Goal: Task Accomplishment & Management: Complete application form

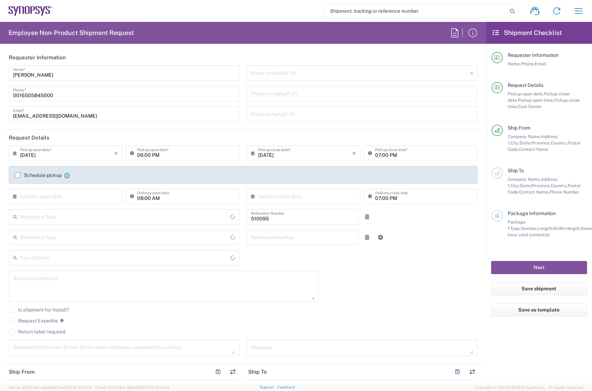
type input "Department"
type input "[GEOGRAPHIC_DATA]"
type input "US01, SG, EM, R&D 510095"
type input "Delivered at Place"
type input "[US_STATE]"
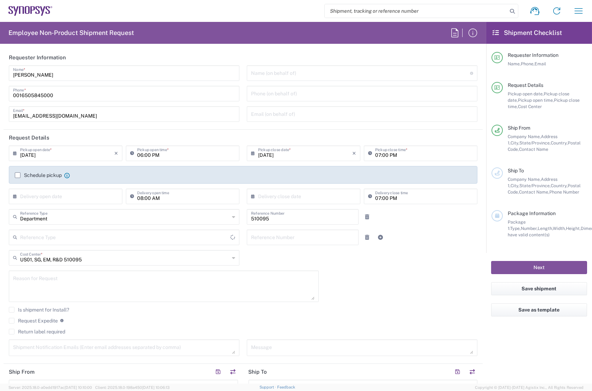
type input "[GEOGRAPHIC_DATA]"
type input "Headquarters USSV"
click at [340, 274] on div "09/05/2025 × Pickup open date * Cancel Apply 06:00 PM Pickup open time * 09/05/…" at bounding box center [243, 252] width 476 height 215
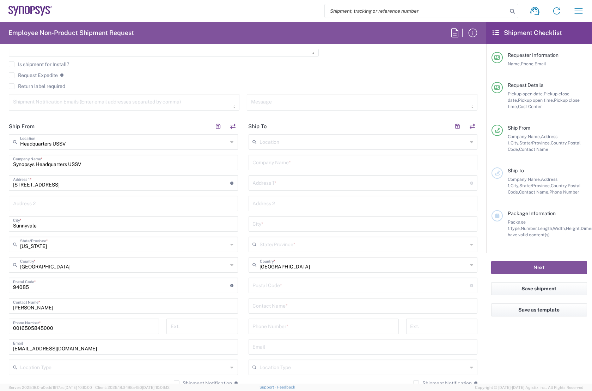
scroll to position [256, 0]
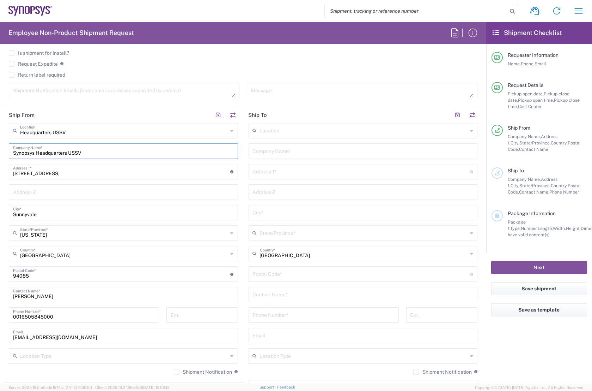
drag, startPoint x: 114, startPoint y: 152, endPoint x: -20, endPoint y: 149, distance: 134.8
click at [0, 149] on html "Shipment request Shipment tracking Employee non-product shipment request My shi…" at bounding box center [296, 195] width 592 height 391
type input "ㄷ"
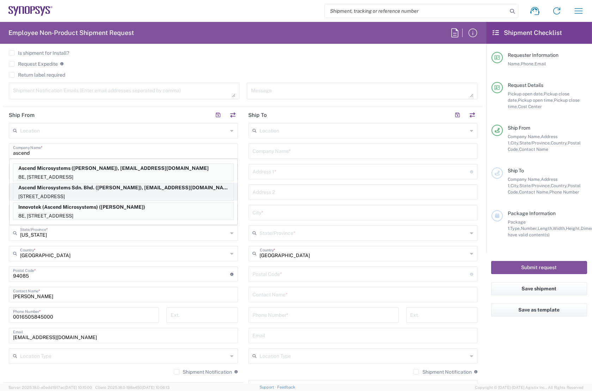
click at [127, 190] on p "Ascend Microsystems Sdn. Bhd. (Ming Hong Niam), niam@synopsys.com" at bounding box center [123, 187] width 220 height 9
type input "Ascend Microsystems Sdn. Bhd."
type input "No8E, Jalan Teknologi 3/6"
type input "Petaling Jaya Nouvelle Industrial Park, Section Kota Damansara"
type input "[GEOGRAPHIC_DATA]"
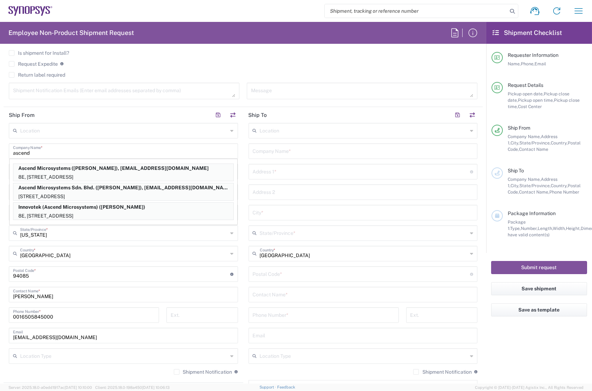
type input "[GEOGRAPHIC_DATA]"
type input "47810"
type input "Ming Hong Niam"
type input "+60 1680 50584"
type input "niam@synopsys.com"
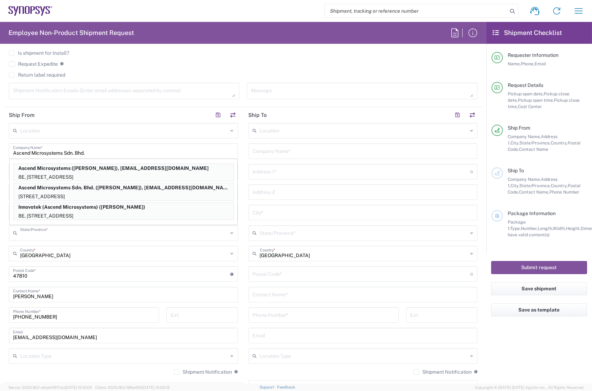
type input "Selangor"
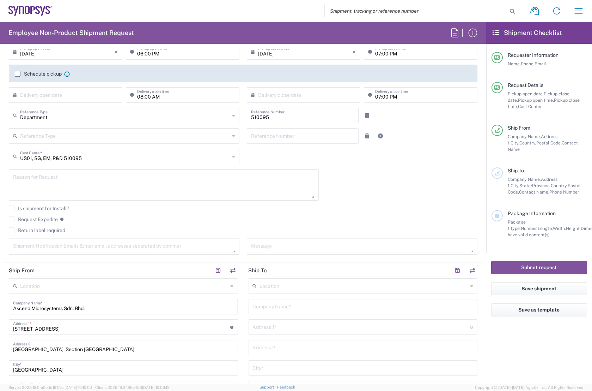
scroll to position [160, 0]
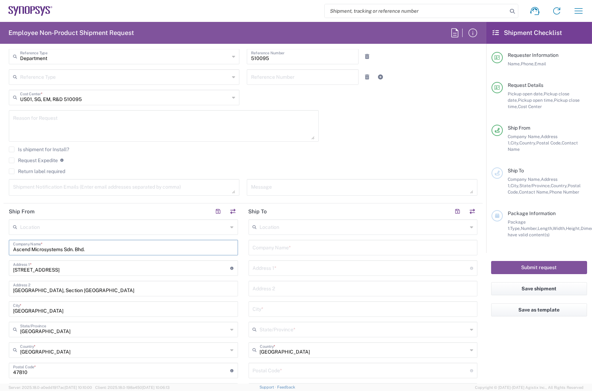
click at [283, 246] on input "text" at bounding box center [363, 247] width 221 height 12
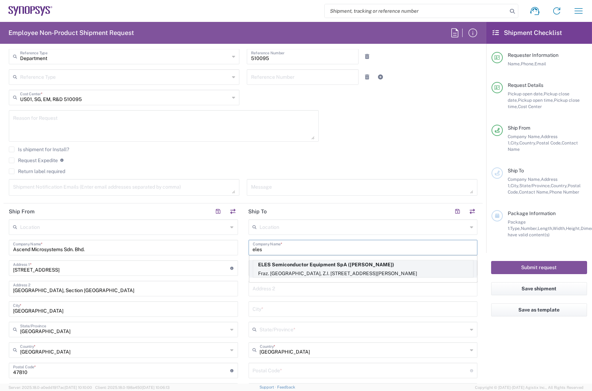
click at [292, 265] on p "ELES Semiconductor Equipment SpA (Andrea Rossi)" at bounding box center [363, 264] width 220 height 9
type input "ELES Semiconductor Equipment SpA"
type input "Fraz. Pian di Porto"
type input "Z.I. Bodoglie, 148/1/Z"
type input "Todi"
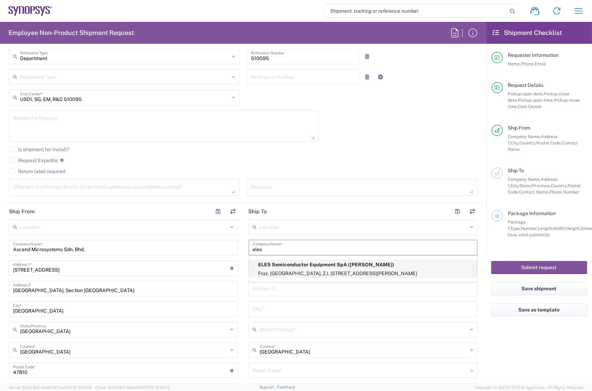
type input "[GEOGRAPHIC_DATA]"
type input "06059"
type input "Andrea Rossi"
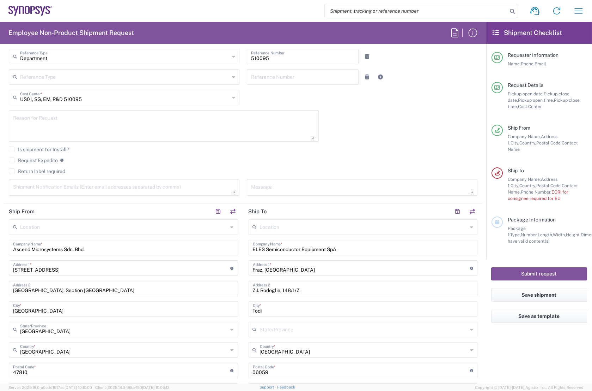
click at [271, 211] on header "Ship To" at bounding box center [363, 211] width 240 height 16
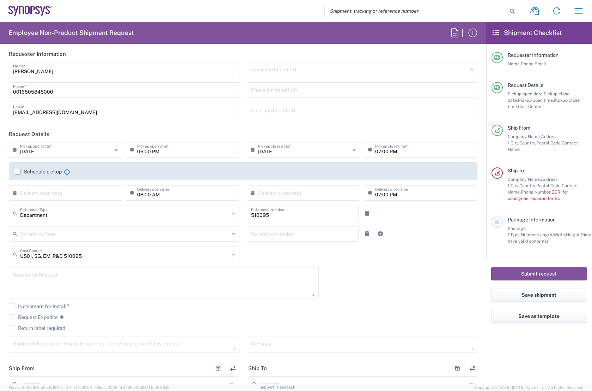
scroll to position [0, 0]
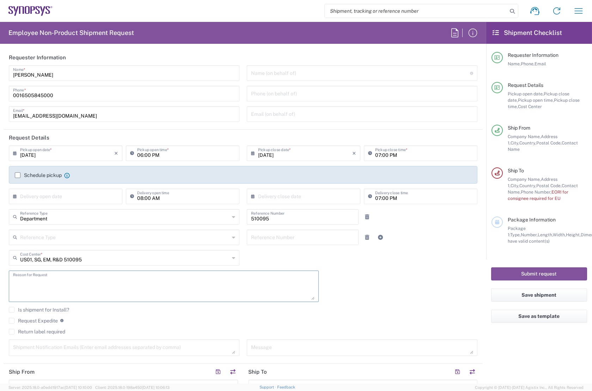
click at [26, 279] on textarea at bounding box center [164, 285] width 302 height 27
click at [81, 282] on textarea "To send 3 bad CPGA256 BIB" at bounding box center [164, 285] width 302 height 27
paste textarea "SCH00803300"
click at [77, 280] on textarea "To send 3 bad CPGA256 BIB (SCH00803300)" at bounding box center [164, 285] width 302 height 27
click at [84, 280] on textarea "To send 3 bad CPGA256 BIB bords (SCH00803300)" at bounding box center [164, 285] width 302 height 27
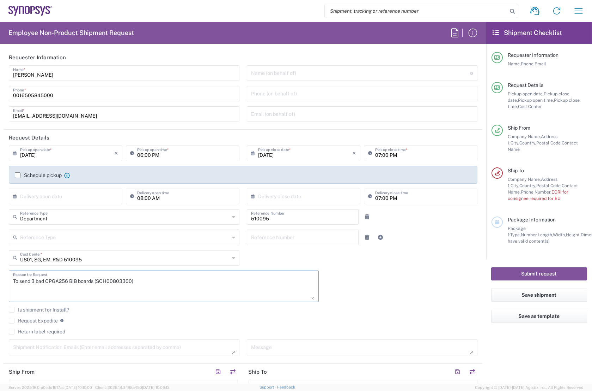
type textarea "To send 3 bad CPGA256 BIB boards (SCH00803300)"
click at [85, 310] on agx-checkbox-control "Is shipment for Install?" at bounding box center [243, 310] width 469 height 6
drag, startPoint x: 32, startPoint y: 280, endPoint x: 162, endPoint y: 276, distance: 129.9
click at [162, 276] on textarea "To send 3 bad CPGA256 BIB boards (SCH00803300)" at bounding box center [164, 285] width 302 height 27
click at [266, 348] on textarea at bounding box center [362, 347] width 222 height 12
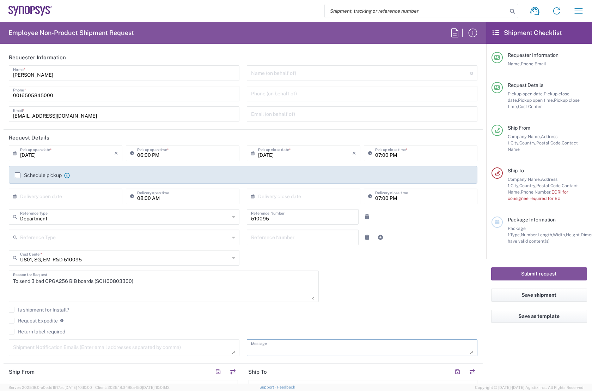
paste textarea "3 bad CPGA256 BIB boards (SCH00803300)"
type textarea "3 bad CPGA256 BIB boards (SCH00803300)"
click at [32, 347] on textarea at bounding box center [124, 347] width 222 height 12
click at [355, 272] on div "09/05/2025 × Pickup open date * Cancel Apply 06:00 PM Pickup open time * 09/05/…" at bounding box center [243, 252] width 476 height 215
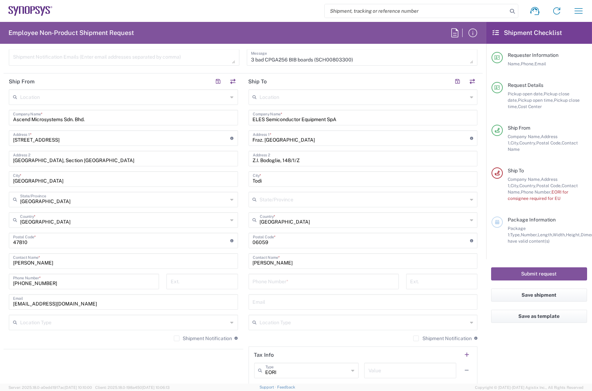
scroll to position [321, 0]
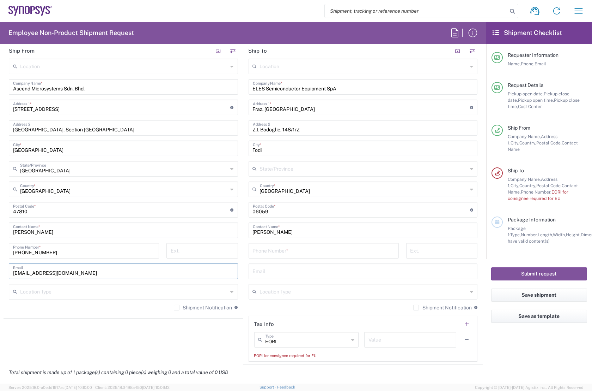
drag, startPoint x: 54, startPoint y: 272, endPoint x: -7, endPoint y: 270, distance: 61.4
click at [0, 270] on html "Shipment request Shipment tracking Employee non-product shipment request My shi…" at bounding box center [296, 195] width 592 height 391
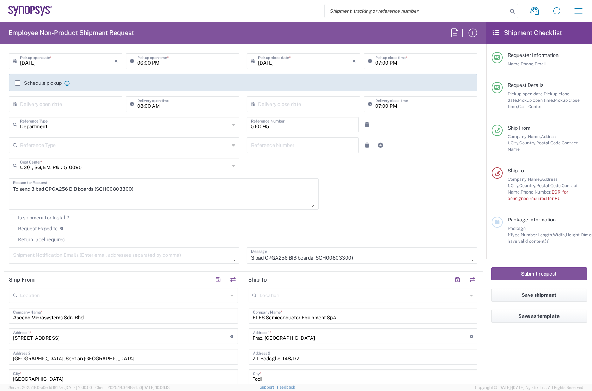
scroll to position [0, 0]
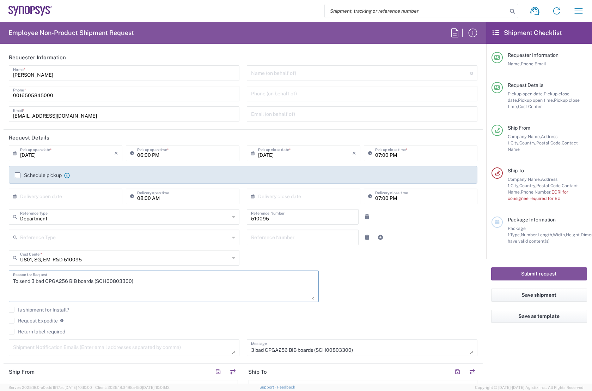
click at [277, 284] on textarea "To send 3 bad CPGA256 BIB boards (SCH00803300)" at bounding box center [164, 285] width 302 height 27
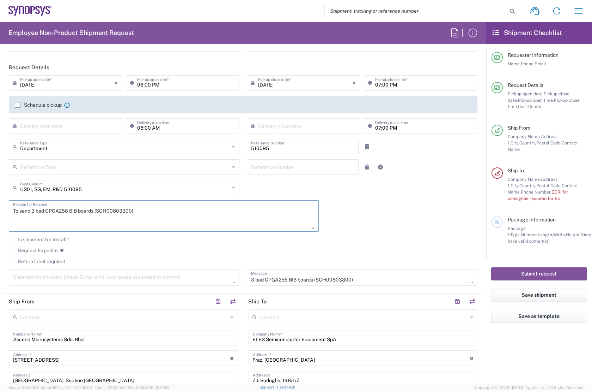
scroll to position [96, 0]
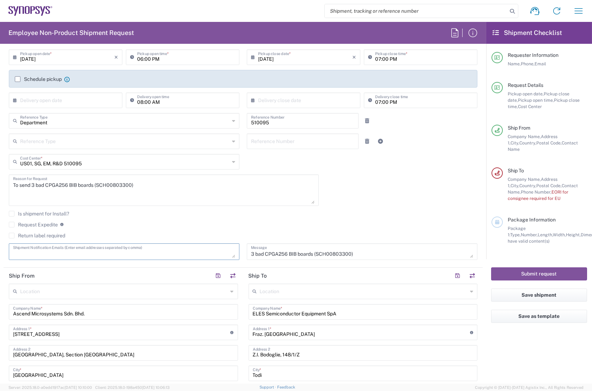
click at [49, 250] on textarea at bounding box center [124, 251] width 222 height 12
paste textarea "niam@synopsys.com"
type textarea "niam@synopsys.com"
click at [308, 222] on agx-checkbox-control "Request Expedite If expedite is checked you will be unable to rate and book thi…" at bounding box center [243, 224] width 469 height 6
click at [327, 217] on div "Is shipment for Install?" at bounding box center [243, 216] width 469 height 11
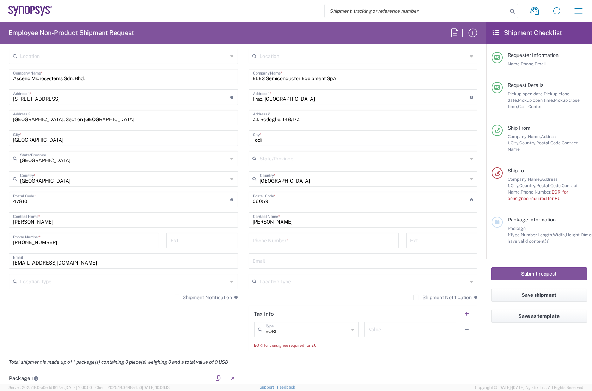
scroll to position [289, 0]
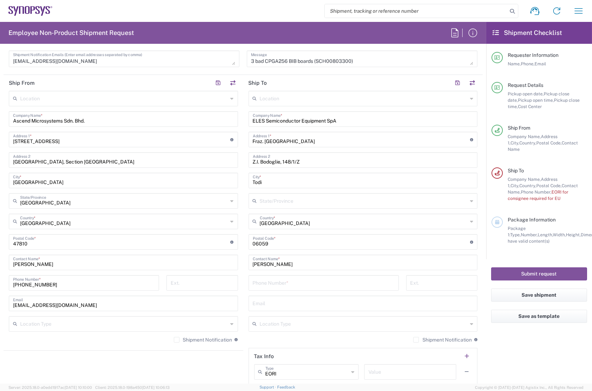
click at [281, 283] on input "tel" at bounding box center [324, 282] width 142 height 12
click at [271, 282] on input "tel" at bounding box center [324, 282] width 142 height 12
paste input "+39 0758 9800 172"
type input "+39 0758 9800 172"
click at [264, 337] on div "Shipment Notification If checked, a shipment notification email will be sent to…" at bounding box center [363, 341] width 229 height 11
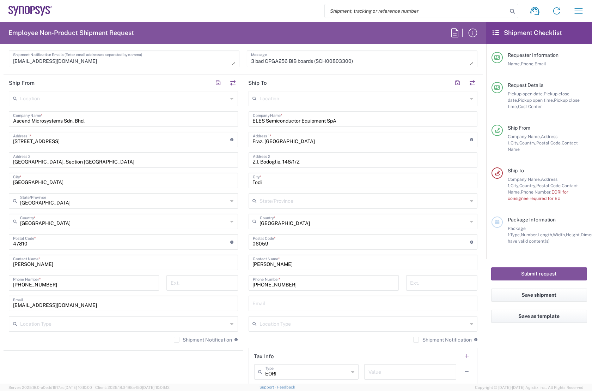
click at [250, 338] on div "Shipment Notification If checked, a shipment notification email will be sent to…" at bounding box center [363, 341] width 229 height 11
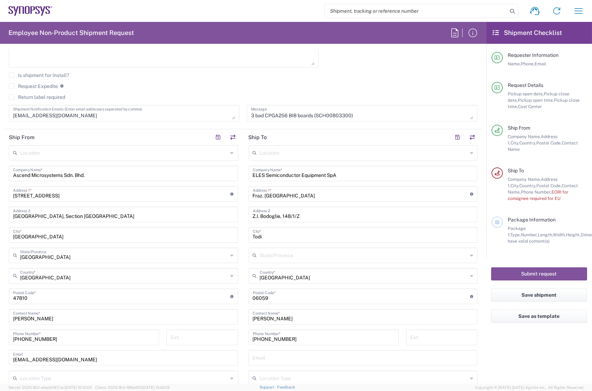
scroll to position [256, 0]
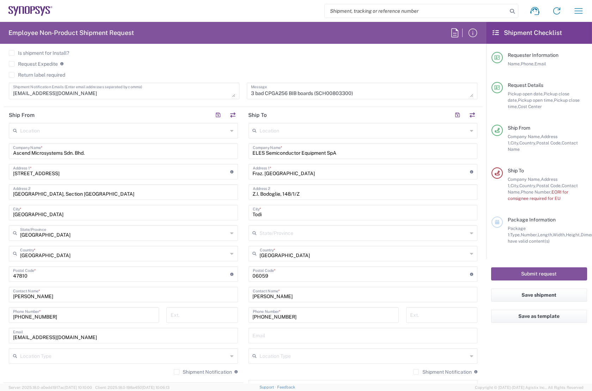
click at [75, 94] on textarea "niam@synopsys.com" at bounding box center [124, 91] width 222 height 12
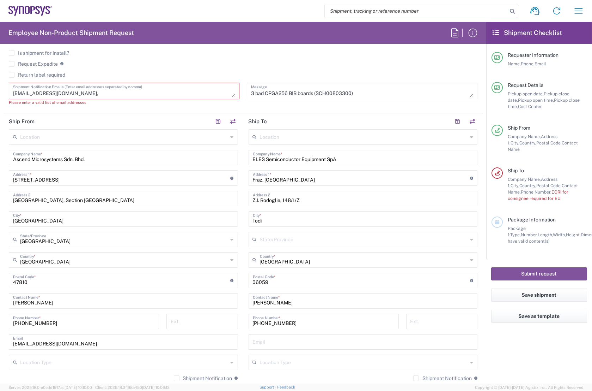
paste textarea "andrea.rossi@eles.com"
type textarea "niam@synopsys.com, andrea.rossi@eles.com,"
click at [268, 342] on input "text" at bounding box center [363, 341] width 221 height 12
paste input "andrea.rossi@eles.com"
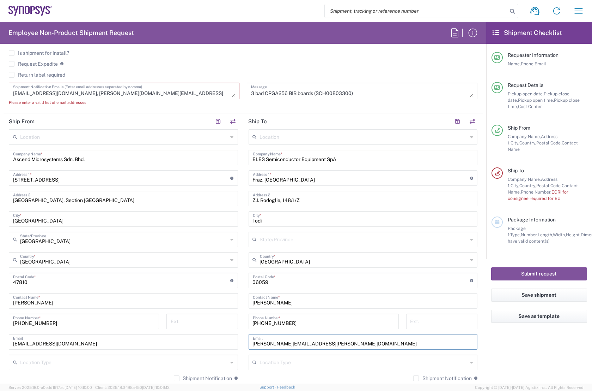
type input "andrea.rossi@eles.com"
click at [503, 356] on agx-form-checklist "Shipment Checklist Requester Information Name, Phone, Email Request Details Pic…" at bounding box center [539, 202] width 106 height 361
click at [319, 62] on agx-checkbox-control "Request Expedite If expedite is checked you will be unable to rate and book thi…" at bounding box center [243, 64] width 469 height 6
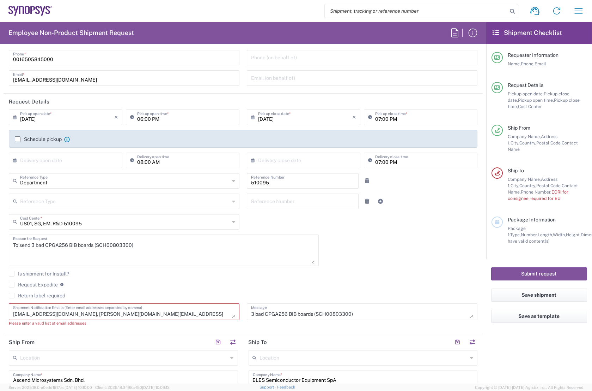
scroll to position [32, 0]
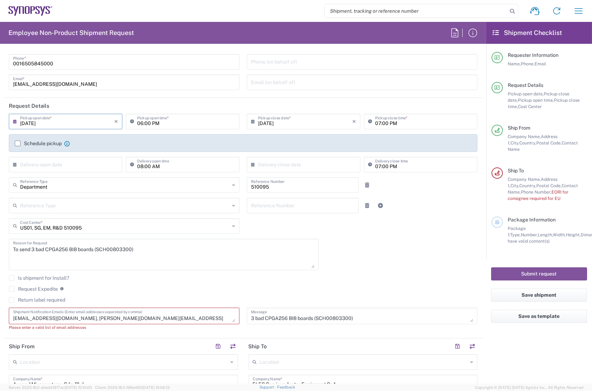
click at [50, 121] on input "[DATE]" at bounding box center [67, 121] width 94 height 12
click at [46, 166] on span "8" at bounding box center [46, 165] width 11 height 10
type input "09/08/2025"
click at [318, 120] on input "09/08/2025" at bounding box center [305, 121] width 94 height 12
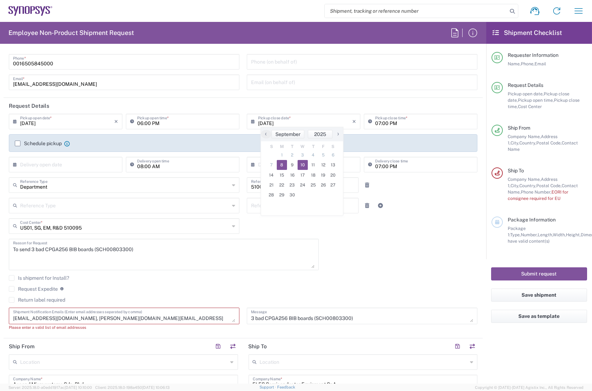
click at [302, 164] on span "10" at bounding box center [303, 165] width 11 height 10
type input "09/10/2025"
click at [141, 123] on input "06:00 PM" at bounding box center [186, 121] width 98 height 12
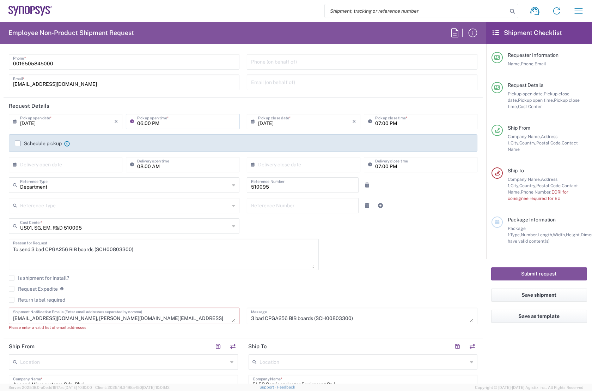
drag, startPoint x: 141, startPoint y: 123, endPoint x: 135, endPoint y: 123, distance: 5.3
click at [135, 123] on div "06:00 PM Pickup open time *" at bounding box center [183, 122] width 114 height 16
type input "12:00 PM"
click at [187, 100] on header "Request Details" at bounding box center [243, 106] width 479 height 16
click at [390, 242] on div "09/10/2025 × Pickup open date * Cancel Apply 12:00 PM Pickup open time * 09/10/…" at bounding box center [243, 225] width 476 height 222
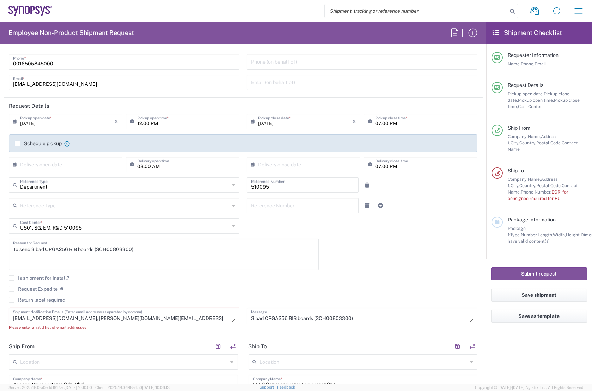
click at [296, 121] on input "09/10/2025" at bounding box center [305, 121] width 94 height 12
click at [53, 121] on input "09/10/2025" at bounding box center [67, 121] width 94 height 12
click at [46, 165] on span "8" at bounding box center [46, 165] width 11 height 10
type input "09/08/2025"
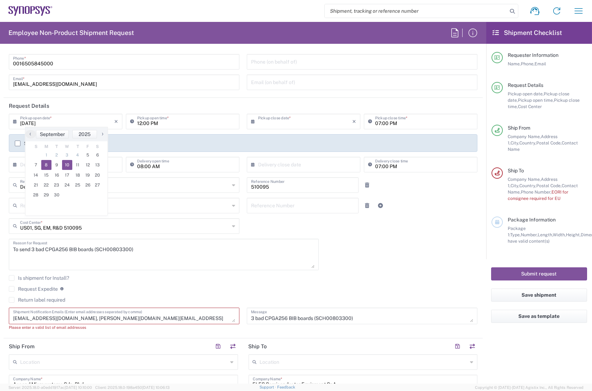
type input "09/08/2025"
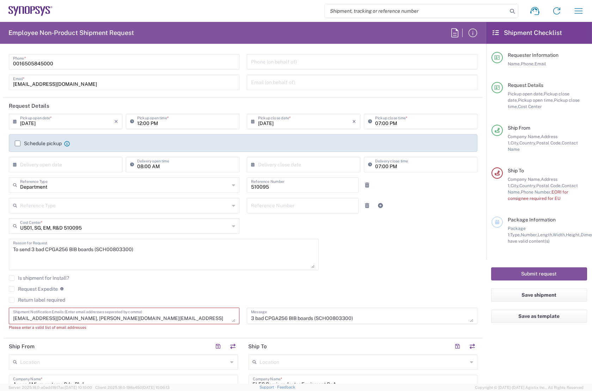
click at [380, 254] on div "09/08/2025 × Pickup open date * Cancel Apply 12:00 PM Pickup open time * 09/08/…" at bounding box center [243, 225] width 476 height 222
click at [279, 122] on input "09/08/2025" at bounding box center [305, 121] width 94 height 12
click at [301, 166] on span "10" at bounding box center [303, 165] width 11 height 10
type input "09/10/2025"
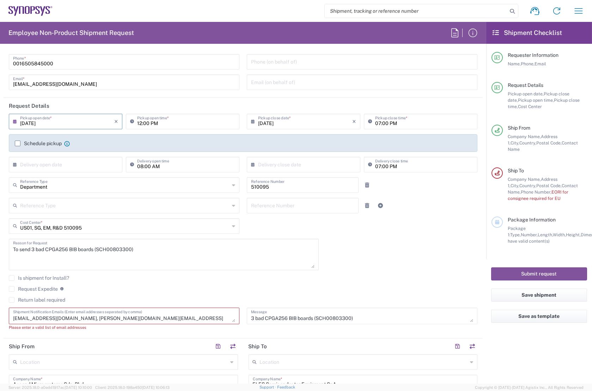
click at [72, 122] on input "09/10/2025" at bounding box center [67, 121] width 94 height 12
click at [46, 165] on span "8" at bounding box center [46, 165] width 11 height 10
type input "09/08/2025"
click at [346, 264] on div "09/08/2025 × Pickup open date * Cancel Apply 12:00 PM Pickup open time * 09/08/…" at bounding box center [243, 225] width 476 height 222
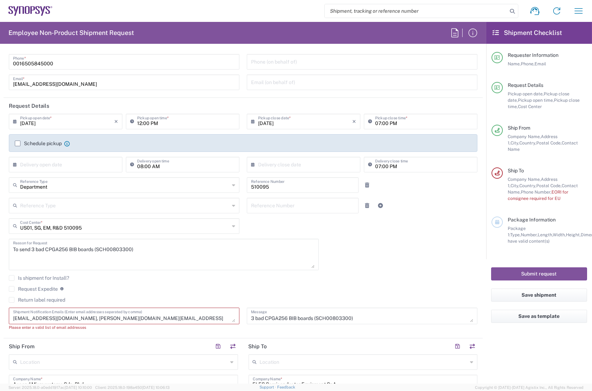
click at [140, 123] on input "12:00 PM" at bounding box center [186, 121] width 98 height 12
type input "13:00 PM"
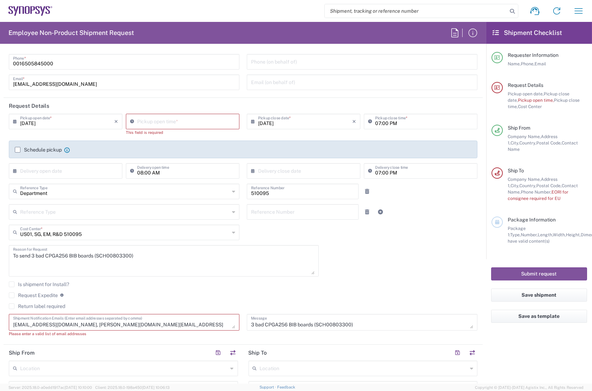
click at [309, 281] on div "Is shipment for Install?" at bounding box center [243, 286] width 469 height 11
click at [153, 120] on input "05:25 PM" at bounding box center [186, 121] width 98 height 12
click at [204, 143] on div "Schedule pickup When scheduling a pickup please be sure to meet the following c…" at bounding box center [243, 149] width 469 height 18
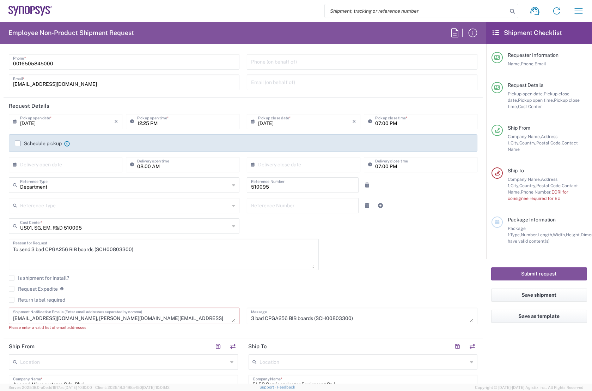
click at [147, 123] on input "12:25 PM" at bounding box center [186, 121] width 98 height 12
click at [140, 122] on input "12:25 PM" at bounding box center [186, 121] width 98 height 12
click at [147, 124] on input "01:25 PM" at bounding box center [186, 121] width 98 height 12
click at [141, 120] on input "0100 PM" at bounding box center [186, 121] width 98 height 12
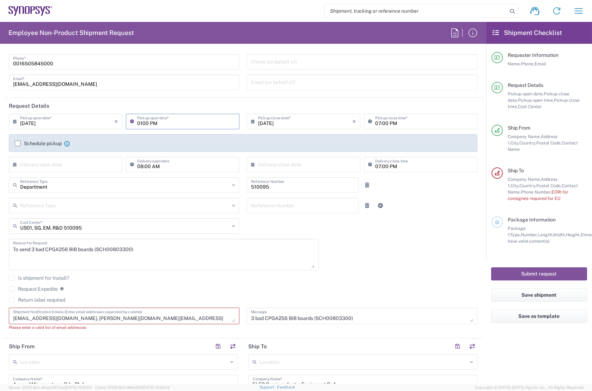
click at [143, 123] on input "0100 PM" at bounding box center [186, 121] width 98 height 12
click at [139, 123] on input "00:00 PM" at bounding box center [186, 121] width 98 height 12
type input "01:00 PM"
click at [374, 247] on div "09/08/2025 × Pickup open date * Cancel Apply 01:00 PM Pickup open time * 09/08/…" at bounding box center [243, 225] width 476 height 222
click at [367, 258] on div "09/08/2025 × Pickup open date * Cancel Apply 01:00 PM Pickup open time * 09/08/…" at bounding box center [243, 225] width 476 height 222
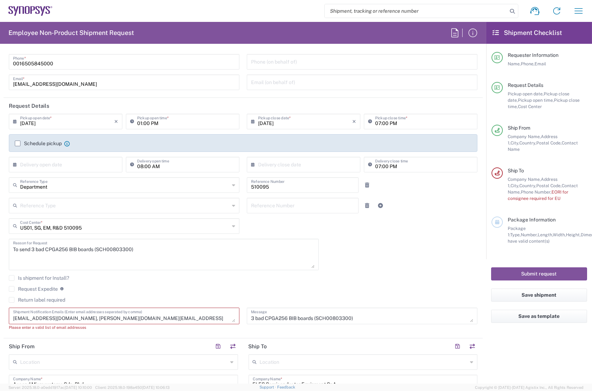
click at [367, 258] on div "09/08/2025 × Pickup open date * Cancel Apply 01:00 PM Pickup open time * 09/08/…" at bounding box center [243, 225] width 476 height 222
click at [351, 244] on div "09/08/2025 × Pickup open date * Cancel Apply 01:00 PM Pickup open time * 09/08/…" at bounding box center [243, 225] width 476 height 222
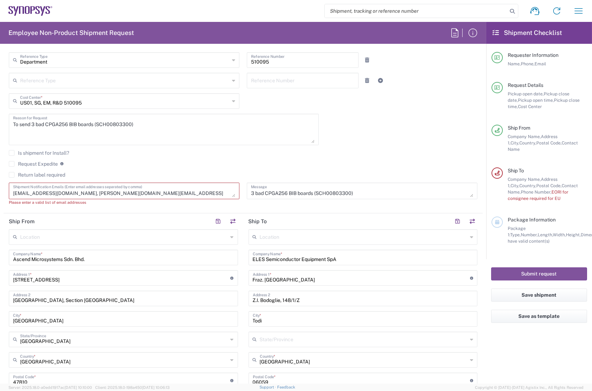
scroll to position [160, 0]
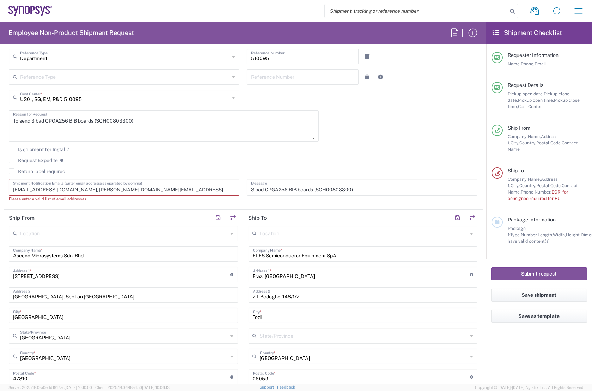
click at [164, 166] on div "Request Expedite If expedite is checked you will be unable to rate and book thi…" at bounding box center [243, 162] width 469 height 11
click at [308, 154] on div "Is shipment for Install?" at bounding box center [243, 151] width 469 height 11
click at [121, 187] on textarea "niam@synopsys.com, andrea.rossi@eles.com," at bounding box center [124, 187] width 222 height 12
paste textarea "wahnam@synopsys.com"
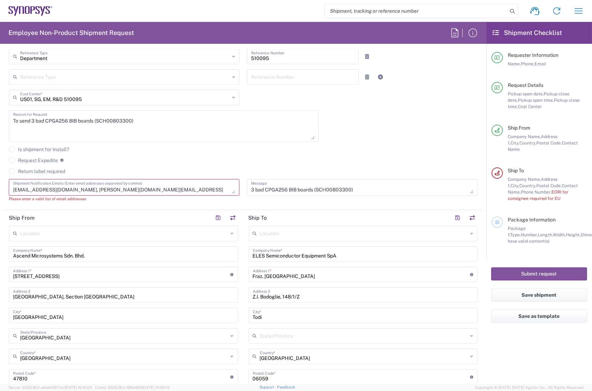
click at [345, 145] on div "09/08/2025 × Pickup open date * Cancel Apply 01:00 PM Pickup open time * 09/08/…" at bounding box center [243, 96] width 476 height 222
click at [181, 183] on textarea "niam@synopsys.com, andrea.rossi@eles.com, wahnam@synopsys.com," at bounding box center [124, 187] width 222 height 12
paste textarea "anthonyn@synopsys.com"
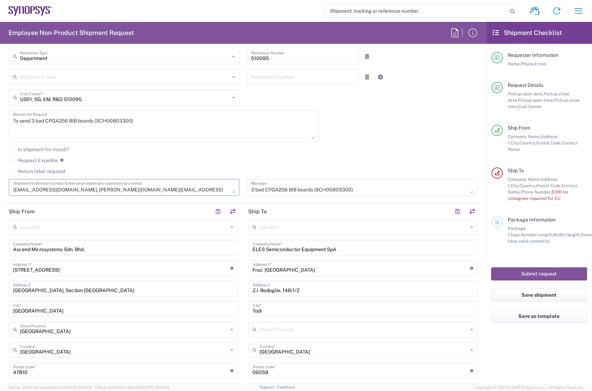
type textarea "niam@synopsys.com, andrea.rossi@eles.com, wahnam@synopsys.com, anthonyn@synopsy…"
click at [304, 155] on div "Is shipment for Install? Request Expedite If expedite is checked you will be un…" at bounding box center [243, 162] width 476 height 32
click at [170, 157] on agx-checkbox-control "Request Expedite If expedite is checked you will be unable to rate and book thi…" at bounding box center [243, 160] width 469 height 6
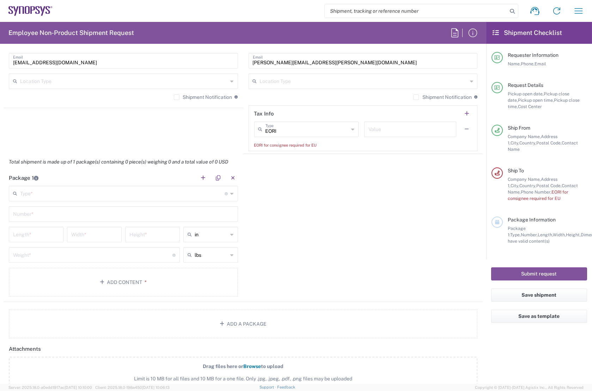
scroll to position [545, 0]
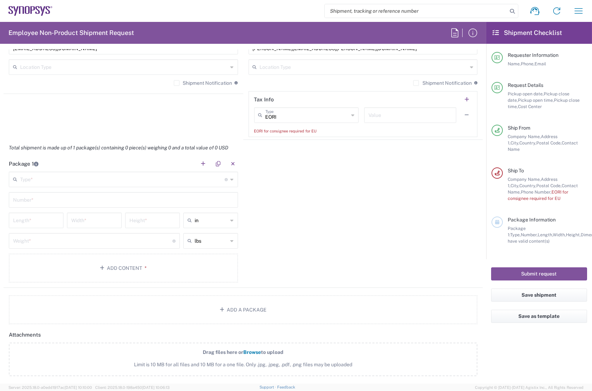
click at [231, 177] on icon at bounding box center [232, 179] width 3 height 11
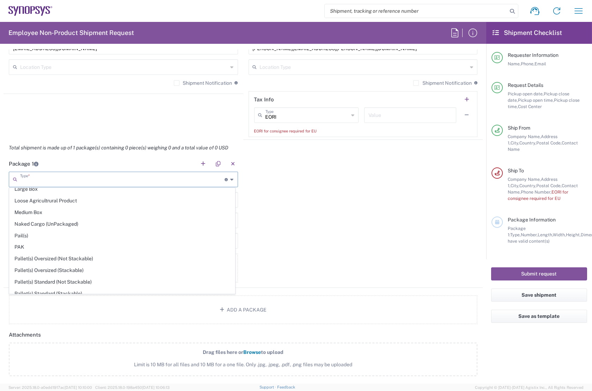
scroll to position [331, 0]
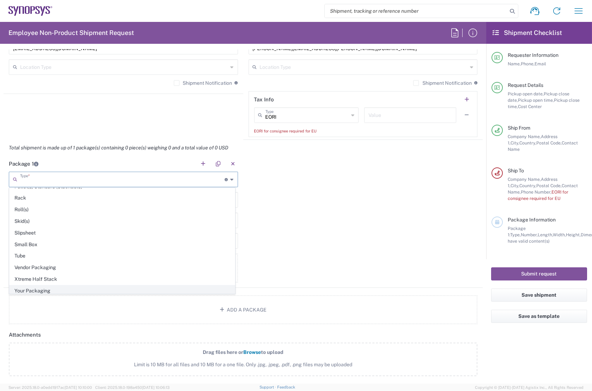
click at [42, 289] on span "Your Packaging" at bounding box center [122, 290] width 225 height 11
type input "Your Packaging"
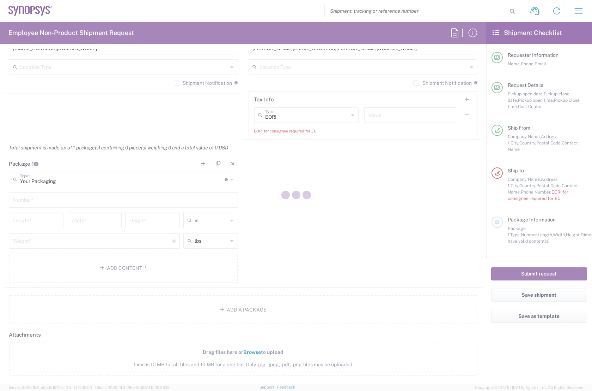
click at [297, 204] on div at bounding box center [296, 195] width 592 height 391
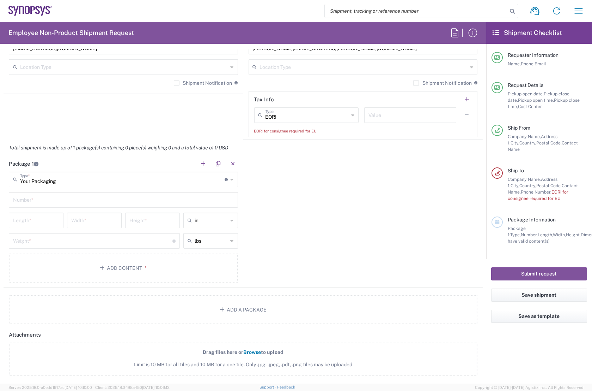
click at [69, 194] on input "text" at bounding box center [123, 199] width 221 height 12
type input "1"
click at [26, 214] on input "number" at bounding box center [36, 219] width 46 height 12
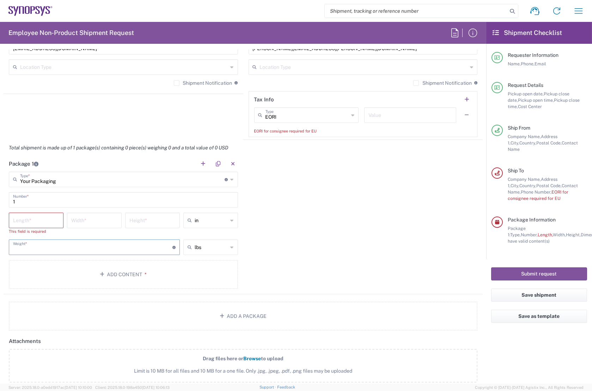
click at [75, 240] on input "number" at bounding box center [92, 246] width 159 height 12
type input "36"
click at [35, 220] on input "number" at bounding box center [36, 219] width 46 height 12
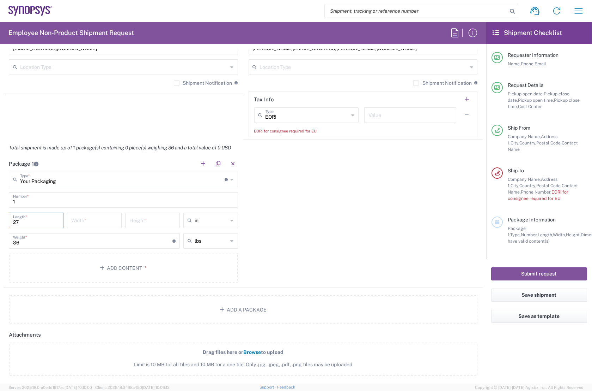
type input "27"
click at [86, 219] on input "number" at bounding box center [94, 219] width 46 height 12
type input "20"
click at [145, 219] on input "number" at bounding box center [152, 219] width 46 height 12
type input "10"
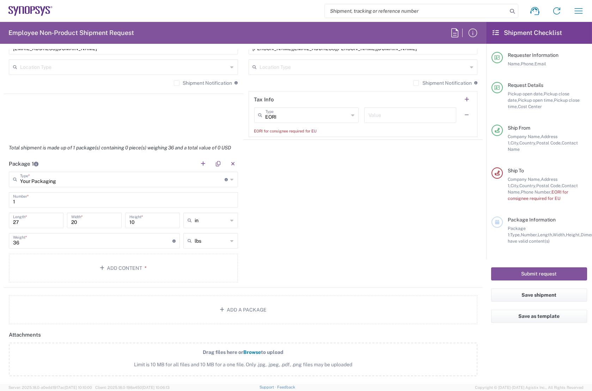
click at [328, 239] on div "Package 1 Your Packaging Type * Material used to package goods Bale(s) Basket(s…" at bounding box center [243, 222] width 479 height 132
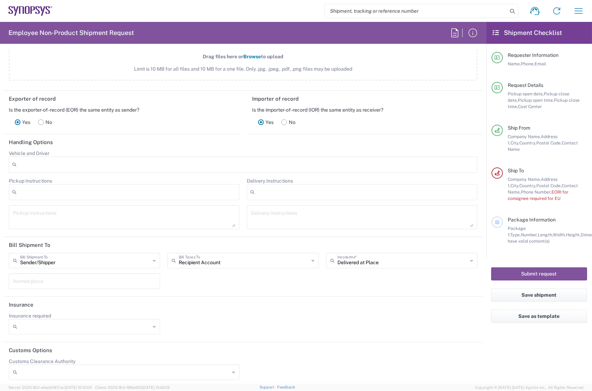
scroll to position [842, 0]
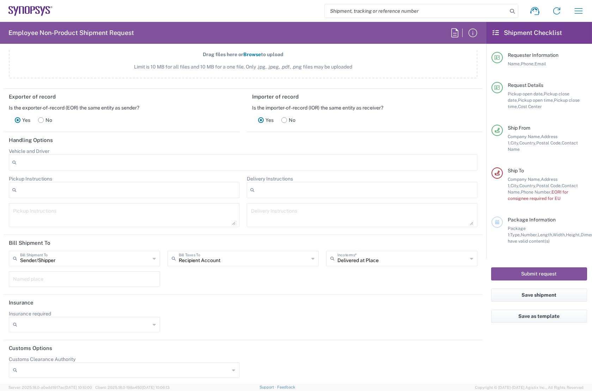
click at [470, 256] on icon at bounding box center [471, 258] width 3 height 11
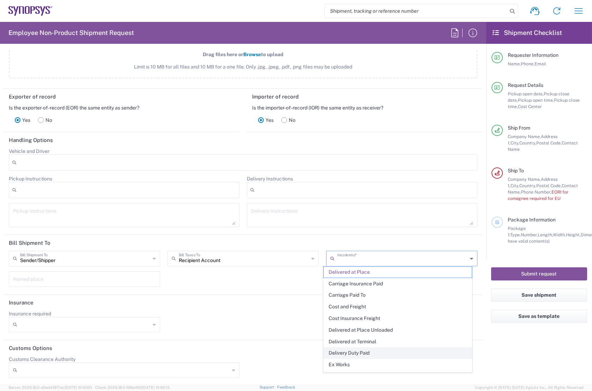
click at [356, 351] on span "Delivery Duty Paid" at bounding box center [398, 352] width 148 height 11
type input "Sender/Shipper"
type input "Delivery Duty Paid"
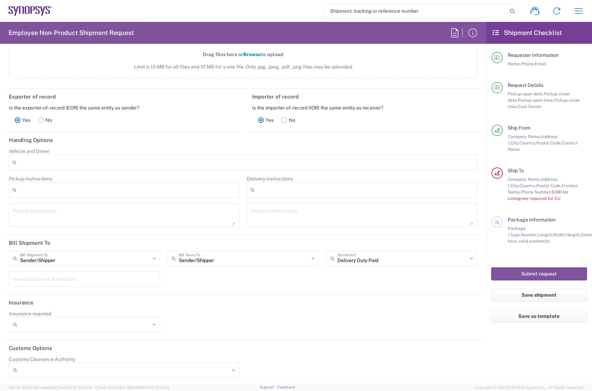
click at [374, 138] on header "Handling Options" at bounding box center [243, 140] width 479 height 16
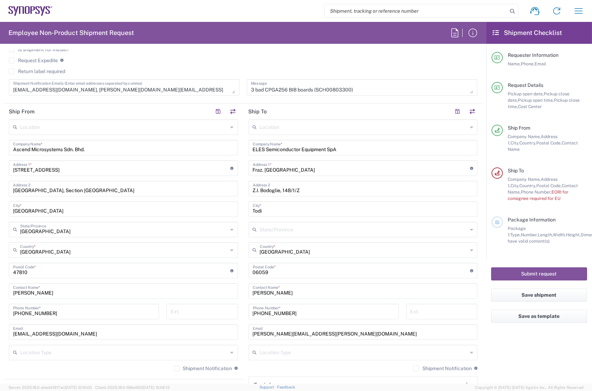
scroll to position [393, 0]
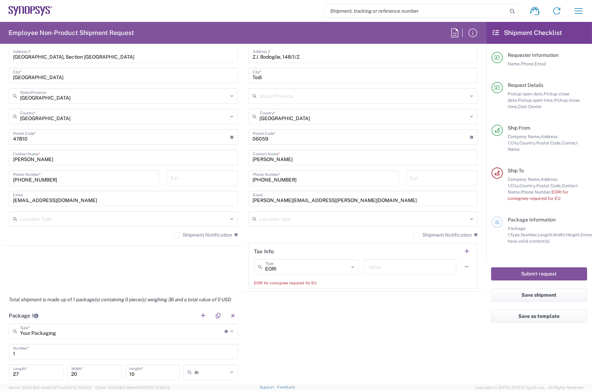
click at [376, 265] on input "text" at bounding box center [411, 266] width 84 height 12
click at [371, 265] on input "text" at bounding box center [411, 266] width 84 height 12
paste input "IT 01844830545"
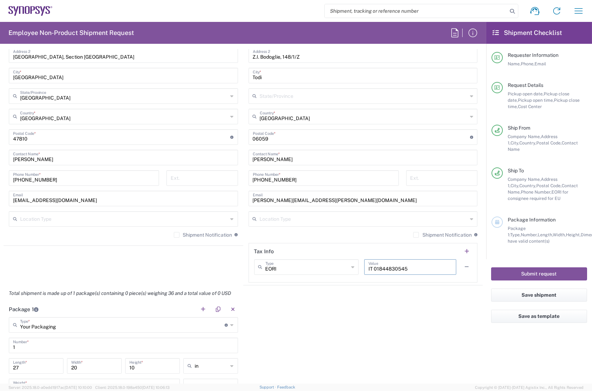
type input "IT 01844830545"
drag, startPoint x: 410, startPoint y: 309, endPoint x: 377, endPoint y: 309, distance: 33.2
click at [410, 308] on div "Package 1 Your Packaging Type * Material used to package goods Bale(s) Basket(s…" at bounding box center [243, 367] width 479 height 132
click at [385, 316] on div "Package 1 Your Packaging Type * Material used to package goods Bale(s) Basket(s…" at bounding box center [243, 367] width 479 height 132
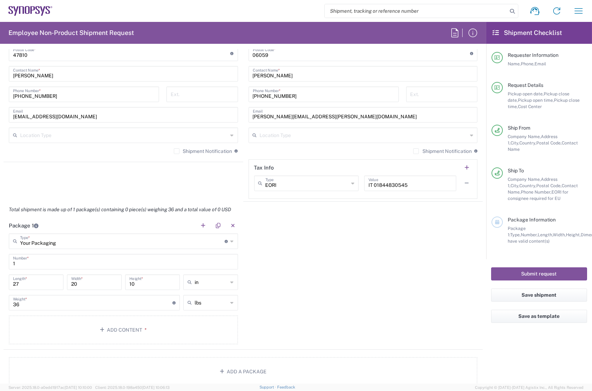
scroll to position [586, 0]
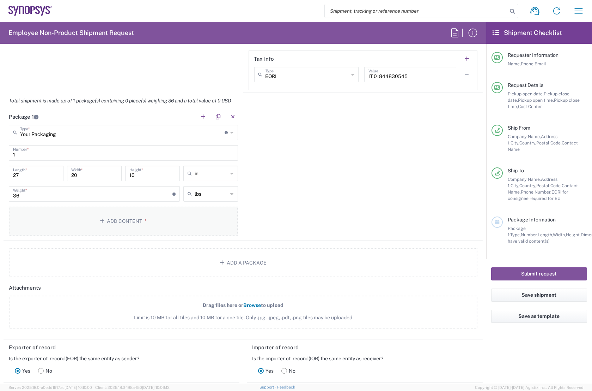
click at [109, 219] on button "Add Content *" at bounding box center [123, 220] width 229 height 29
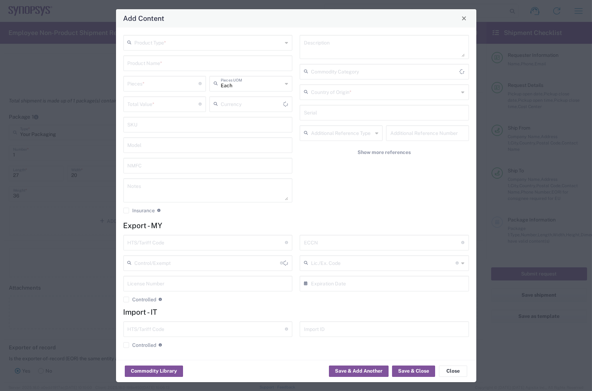
type input "US Dollar"
click at [149, 84] on input "number" at bounding box center [163, 83] width 71 height 12
type input "4"
click at [145, 107] on input "number" at bounding box center [163, 103] width 71 height 12
type input "26220"
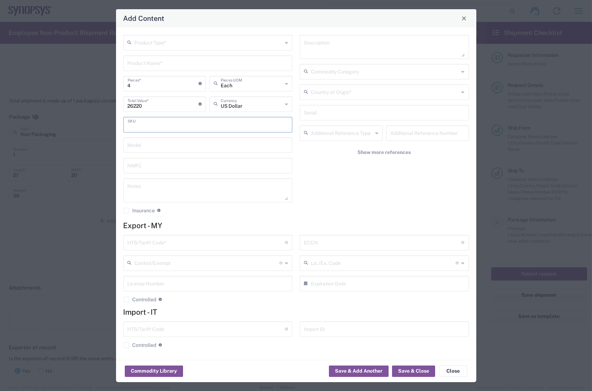
click at [177, 127] on input "text" at bounding box center [208, 124] width 161 height 12
drag, startPoint x: 139, startPoint y: 84, endPoint x: 120, endPoint y: 83, distance: 18.7
click at [120, 83] on div "Product Type * Product Name * 4 Pieces * Number of pieces inside all the packag…" at bounding box center [208, 126] width 177 height 183
type input "2"
type input "13110"
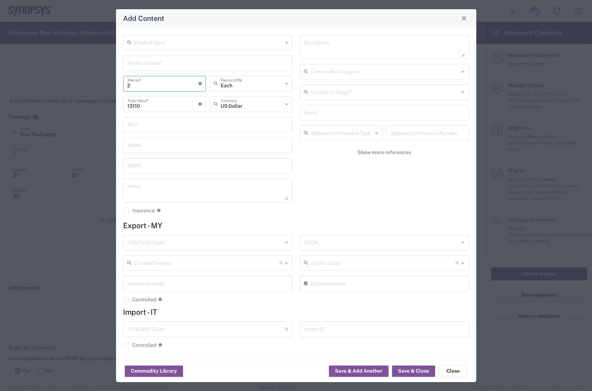
drag, startPoint x: 133, startPoint y: 85, endPoint x: 125, endPoint y: 83, distance: 8.4
click at [125, 83] on div "2 Pieces * Number of pieces inside all the packages" at bounding box center [164, 84] width 83 height 16
type input "1"
type input "6555"
drag, startPoint x: 132, startPoint y: 85, endPoint x: 119, endPoint y: 85, distance: 13.4
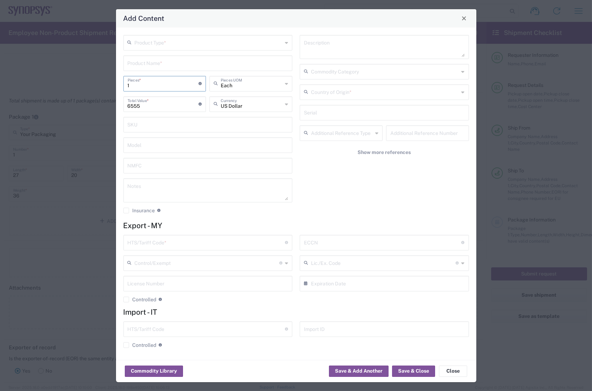
click at [119, 85] on div "Product Type * Product Name * 1 Pieces * Number of pieces inside all the packag…" at bounding box center [296, 194] width 361 height 332
type input "2"
type input "13110"
drag, startPoint x: 133, startPoint y: 84, endPoint x: 97, endPoint y: 83, distance: 35.7
click at [97, 83] on div "Add Content Product Type * Product Name * 2 Pieces * Number of pieces inside al…" at bounding box center [296, 195] width 592 height 391
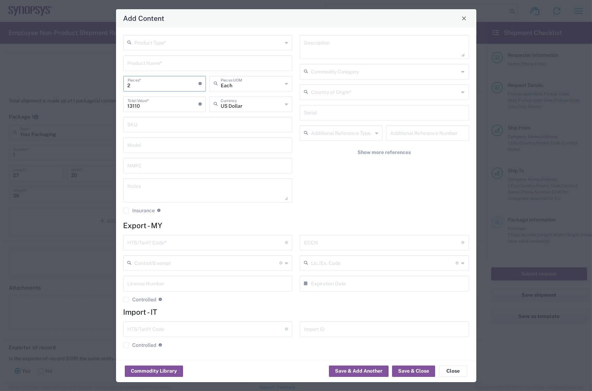
type input "3"
type input "19665"
type input "3"
click at [230, 355] on div "Product Type * Product Name * 3 Pieces * Number of pieces inside all the packag…" at bounding box center [296, 194] width 361 height 332
click at [180, 41] on input "text" at bounding box center [209, 42] width 148 height 12
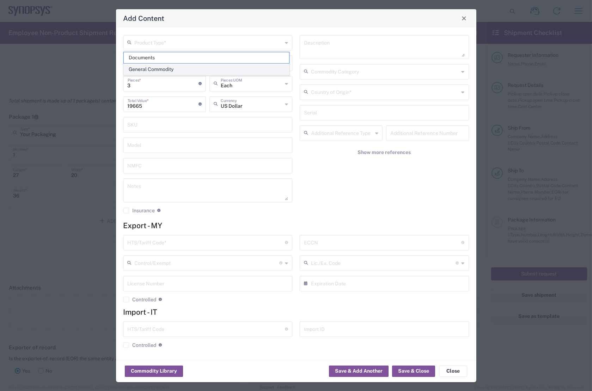
click at [150, 68] on span "General Commodity" at bounding box center [206, 69] width 165 height 11
type input "General Commodity"
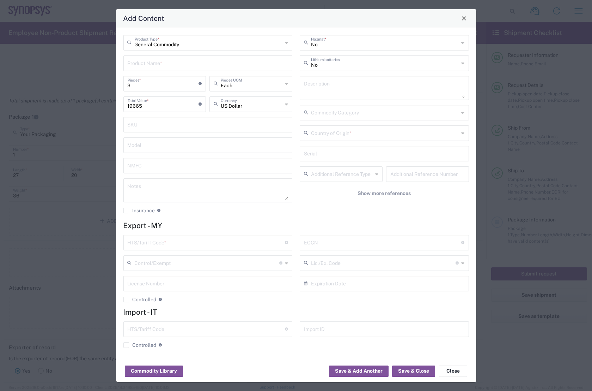
click at [155, 56] on input "text" at bounding box center [208, 62] width 161 height 12
click at [153, 63] on input "text" at bounding box center [208, 62] width 161 height 12
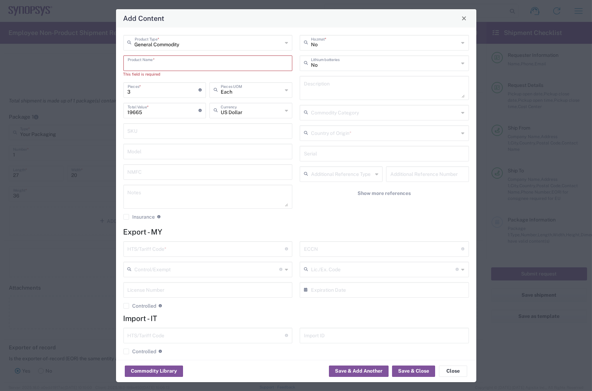
click at [146, 67] on input "text" at bounding box center [208, 62] width 161 height 12
paste input "CPGA256 HTOL burn-in boards"
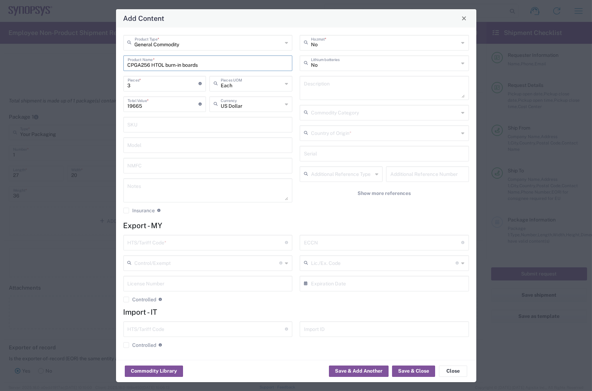
click at [206, 63] on input "CPGA256 HTOL burn-in boards" at bounding box center [208, 62] width 161 height 12
type input "CPGA256 HTOL burn-in boards"
click at [308, 210] on div "No Hazmat * No Lithium batteries Description Commodity Category Country of Orig…" at bounding box center [384, 126] width 177 height 183
click at [271, 215] on div "General Commodity Product Type * CPGA256 HTOL burn-in boards Product Name * 3 P…" at bounding box center [208, 126] width 177 height 183
click at [167, 191] on textarea at bounding box center [208, 190] width 161 height 20
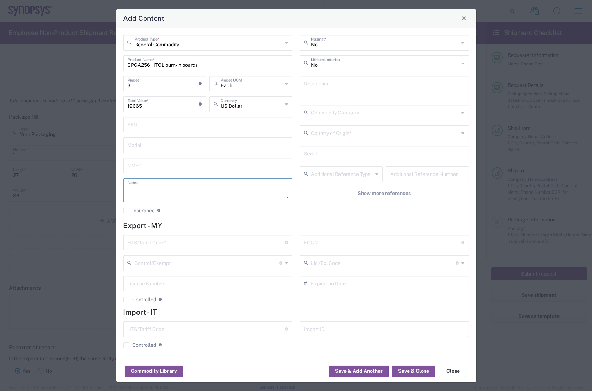
click at [160, 185] on textarea at bounding box center [208, 190] width 161 height 20
click at [137, 190] on textarea at bounding box center [208, 190] width 161 height 20
click at [147, 187] on textarea "P/N:" at bounding box center [208, 190] width 161 height 20
paste textarea "00803300,"
click at [224, 184] on textarea "P/N: 00803300," at bounding box center [208, 190] width 161 height 20
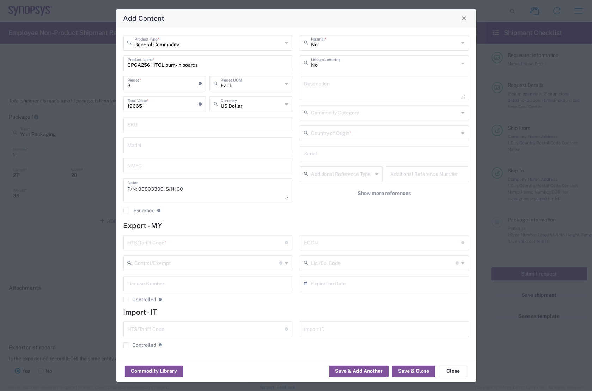
drag, startPoint x: 186, startPoint y: 189, endPoint x: 193, endPoint y: 189, distance: 6.3
click at [186, 189] on textarea "P/N: 00803300, S/N: 00" at bounding box center [208, 190] width 161 height 20
type textarea "P/N: 00803300, S/N: 0010 & 0011 & 0014"
drag, startPoint x: 296, startPoint y: 224, endPoint x: 294, endPoint y: 218, distance: 6.0
click at [297, 224] on h4 "Export - MY" at bounding box center [296, 225] width 346 height 9
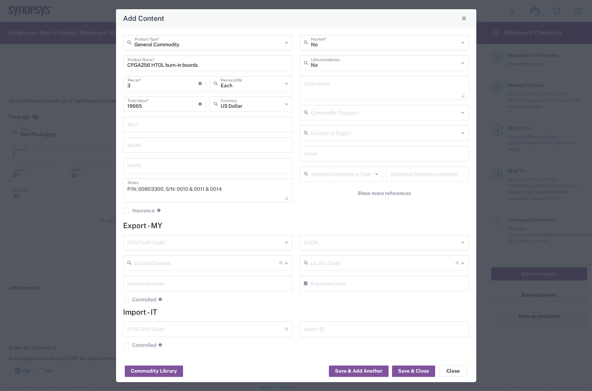
click at [208, 222] on h4 "Export - MY" at bounding box center [296, 225] width 346 height 9
drag, startPoint x: 128, startPoint y: 65, endPoint x: 226, endPoint y: 66, distance: 98.1
click at [226, 66] on input "CPGA256 HTOL burn-in boards" at bounding box center [208, 62] width 161 height 12
click at [326, 84] on textarea at bounding box center [384, 88] width 161 height 20
paste textarea "CPGA256 HTOL burn-in boards"
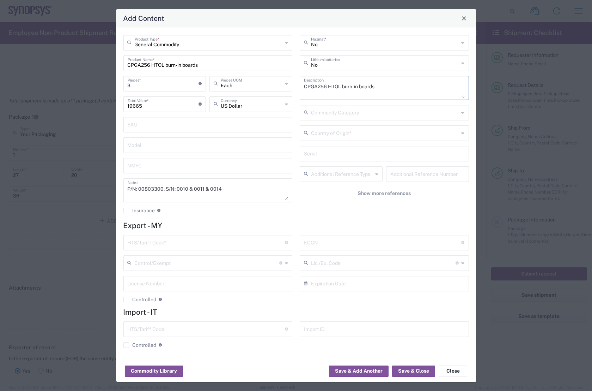
type textarea "CPGA256 HTOL burn-in boards"
click at [314, 133] on input "text" at bounding box center [385, 132] width 148 height 12
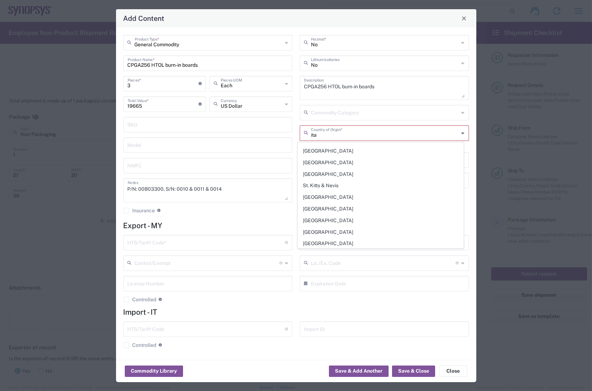
scroll to position [0, 0]
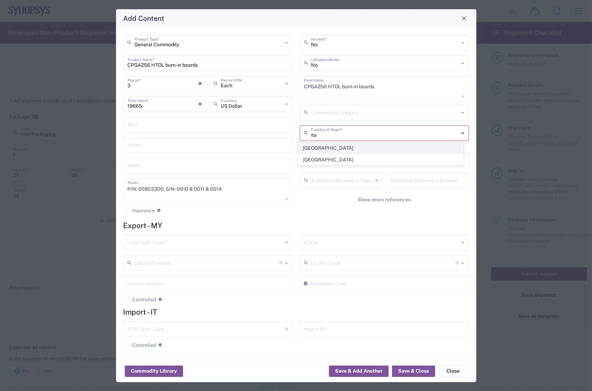
click at [311, 149] on span "[GEOGRAPHIC_DATA]" at bounding box center [380, 148] width 165 height 11
type input "[GEOGRAPHIC_DATA]"
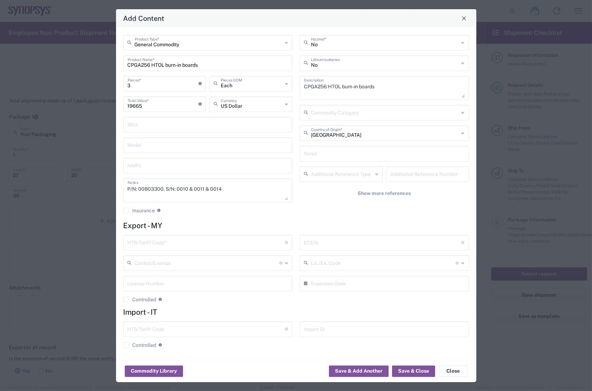
click at [141, 243] on input "text" at bounding box center [207, 242] width 158 height 12
paste input "9030.82.0000"
type input "9030.82.0000"
click at [314, 241] on input "text" at bounding box center [383, 242] width 158 height 12
type input "3B992"
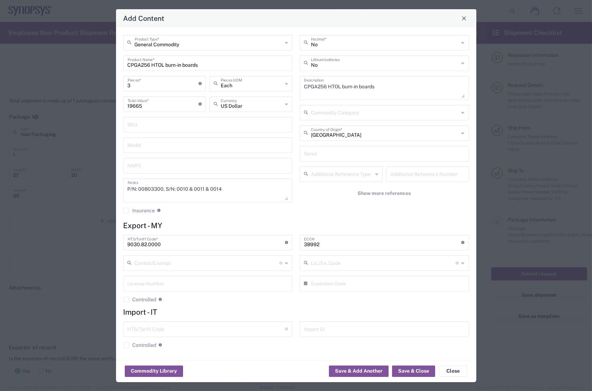
click at [255, 219] on div "General Commodity Product Type * CPGA256 HTOL burn-in boards Product Name * 3 P…" at bounding box center [296, 194] width 361 height 332
click at [319, 217] on div "No Hazmat * No Lithium batteries CPGA256 HTOL burn-in boards Description Commod…" at bounding box center [384, 126] width 177 height 183
click at [249, 304] on div "9030.82.0000 HTS/Tariff Code * Obtain HTS from vendor if product is purchased. …" at bounding box center [208, 271] width 177 height 73
drag, startPoint x: 231, startPoint y: 187, endPoint x: 120, endPoint y: 186, distance: 110.8
click at [120, 186] on div "General Commodity Product Type * CPGA256 HTOL burn-in boards Product Name * 3 P…" at bounding box center [208, 126] width 177 height 183
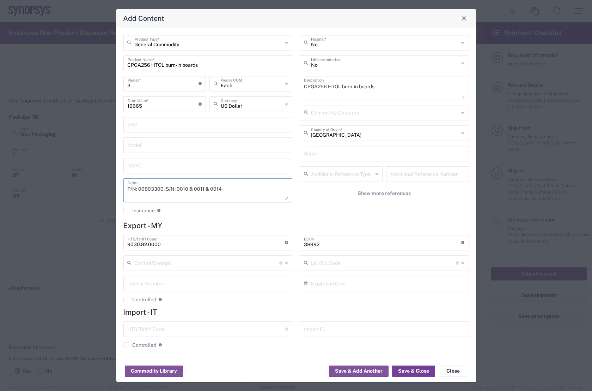
click at [414, 370] on button "Save & Close" at bounding box center [413, 370] width 43 height 11
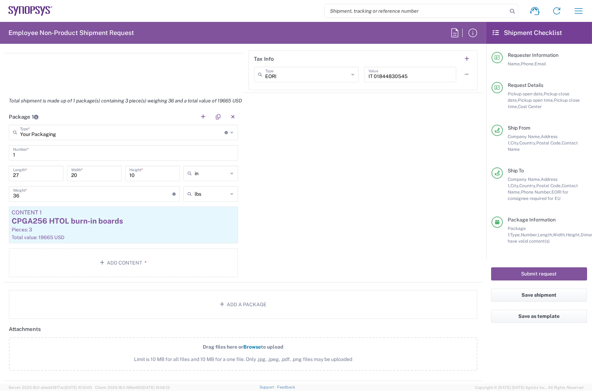
click at [284, 175] on div "Package 1 Your Packaging Type * Material used to package goods Bale(s) Basket(s…" at bounding box center [243, 196] width 479 height 174
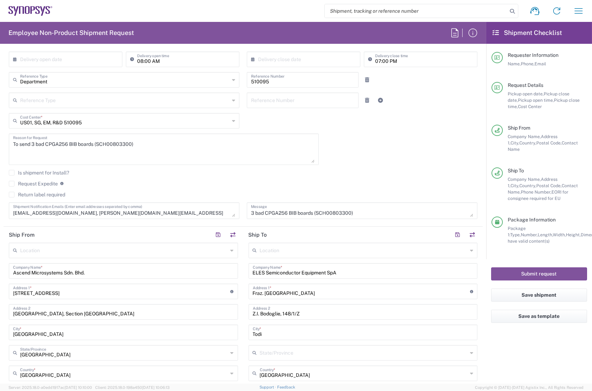
scroll to position [105, 0]
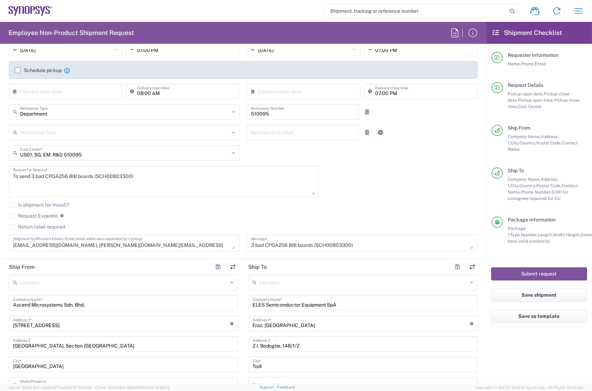
click at [356, 244] on textarea "3 bad CPGA256 BIB boards (SCH00803300)" at bounding box center [362, 242] width 222 height 12
paste textarea "P/N: 00803300, S/N: 0010 & 0011 & 0014"
drag, startPoint x: 315, startPoint y: 245, endPoint x: 351, endPoint y: 245, distance: 35.6
click at [351, 245] on textarea "3 bad CPGA256 BIB boards (SCH00803300) P/N: 00803300, S/N: 0010 & 0011 & 0014" at bounding box center [362, 242] width 222 height 12
click at [416, 245] on textarea "3 bad CPGA256 BIB boards (P/N: 00803300, S/N: 0010 & 0011 & 0014" at bounding box center [362, 242] width 222 height 12
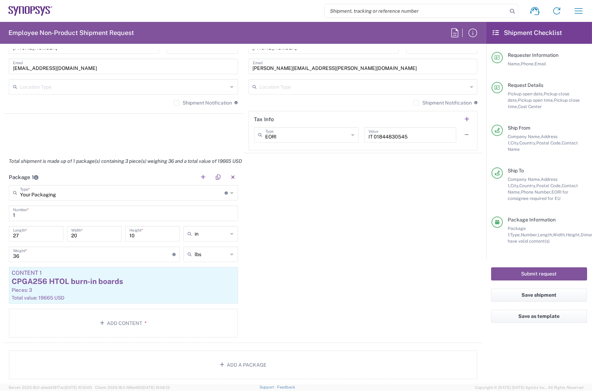
scroll to position [586, 0]
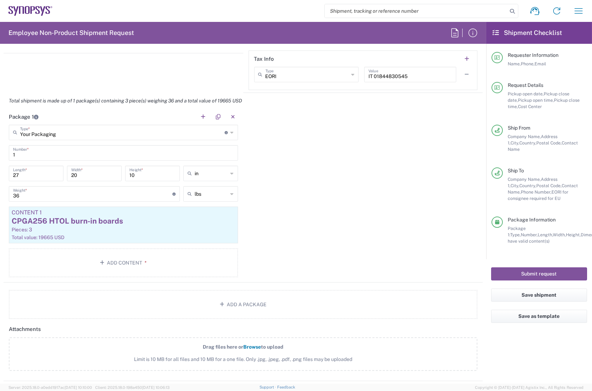
click at [295, 224] on div "Package 1 Your Packaging Type * Material used to package goods Bale(s) Basket(s…" at bounding box center [243, 196] width 479 height 174
click at [272, 231] on div "Package 1 Your Packaging Type * Material used to package goods Bale(s) Basket(s…" at bounding box center [243, 196] width 479 height 174
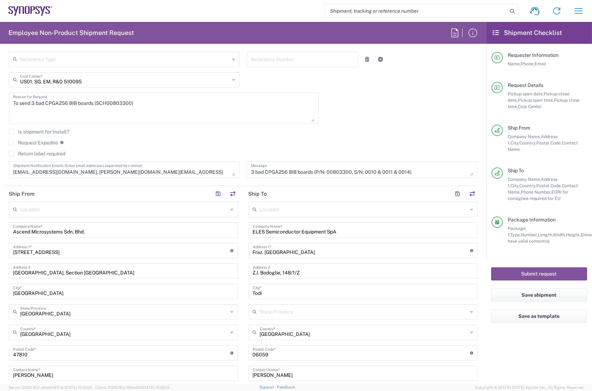
scroll to position [169, 0]
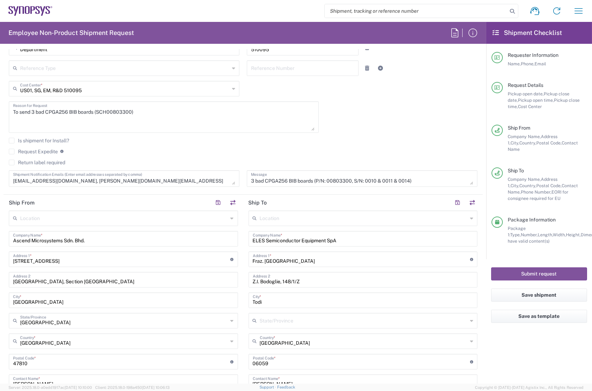
click at [409, 180] on textarea "3 bad CPGA256 BIB boards (P/N: 00803300, S/N: 0010 & 0011 & 0014)" at bounding box center [362, 178] width 222 height 12
type textarea "3 bad CPGA256 BIB boards (P/N: 00803300, S/N: 0010 & 0011 & 0014) - For repair"
click at [226, 149] on agx-checkbox-control "Request Expedite If expedite is checked you will be unable to rate and book thi…" at bounding box center [243, 151] width 469 height 6
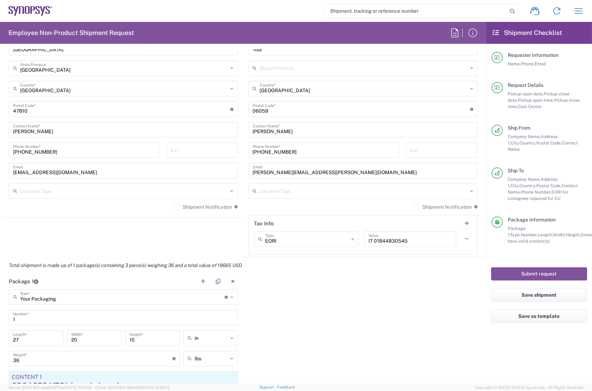
scroll to position [425, 0]
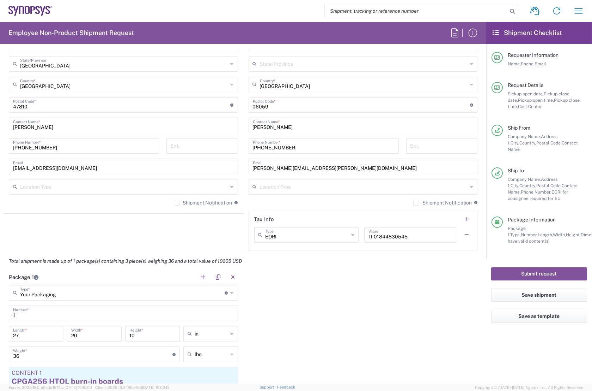
click at [285, 282] on div "Package 1 Your Packaging Type * Material used to package goods Bale(s) Basket(s…" at bounding box center [243, 356] width 479 height 174
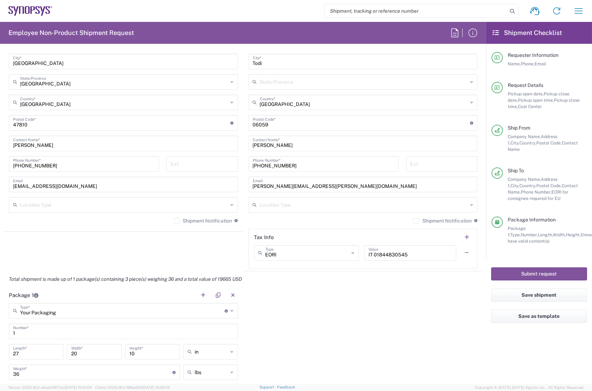
scroll to position [458, 0]
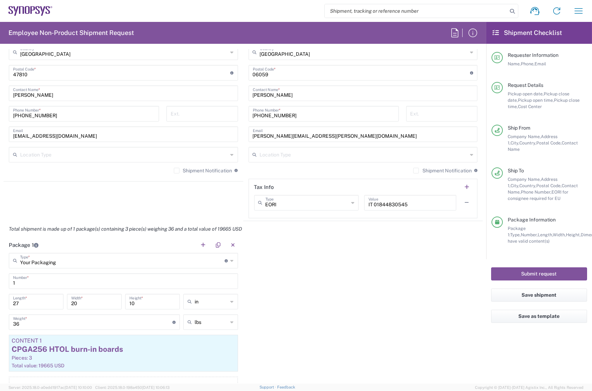
click at [304, 278] on div "Package 1 Your Packaging Type * Material used to package goods Bale(s) Basket(s…" at bounding box center [243, 324] width 479 height 174
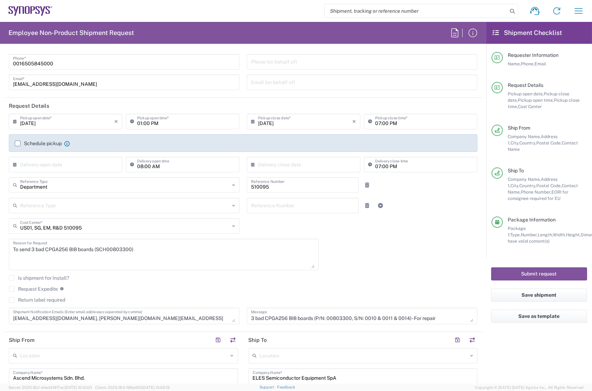
scroll to position [0, 0]
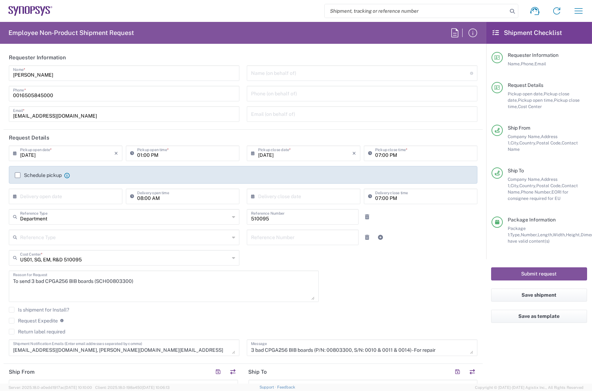
click at [268, 154] on input "09/08/2025" at bounding box center [305, 152] width 94 height 12
type input "09/09/2025"
click at [401, 268] on div "09/09/2025 × Pickup open date * Cancel Apply 01:00 PM Pickup open time * 09/09/…" at bounding box center [243, 252] width 476 height 215
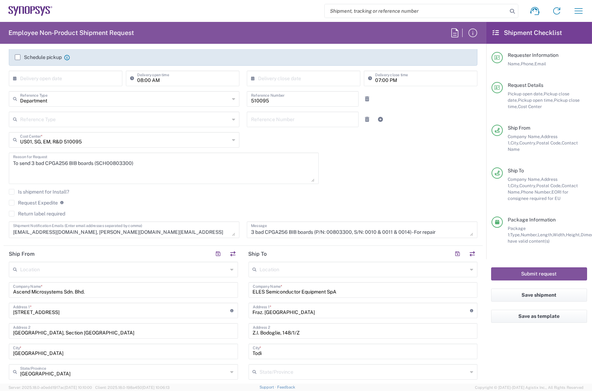
scroll to position [128, 0]
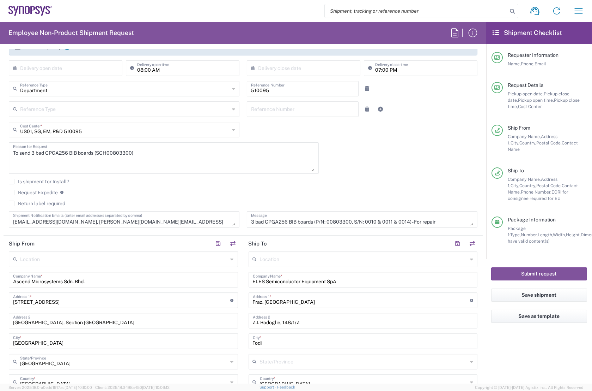
drag, startPoint x: 14, startPoint y: 192, endPoint x: 22, endPoint y: 193, distance: 7.8
click at [14, 192] on label "Request Expedite" at bounding box center [33, 192] width 49 height 6
click at [12, 192] on input "Request Expedite" at bounding box center [12, 192] width 0 height 0
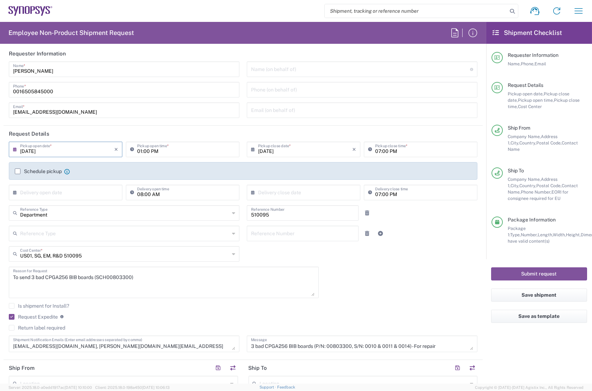
scroll to position [0, 0]
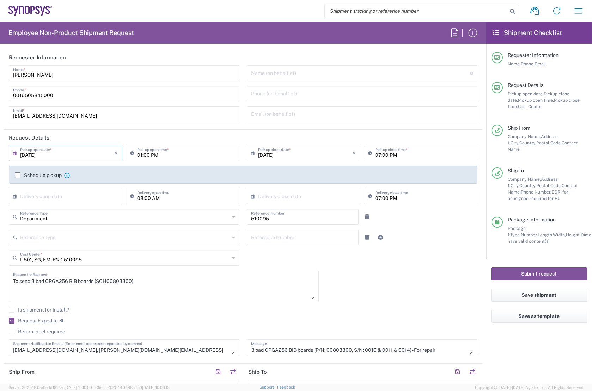
click at [12, 319] on label "Request Expedite" at bounding box center [33, 320] width 49 height 6
click at [10, 320] on input "Request Expedite" at bounding box center [10, 320] width 0 height 0
click at [379, 303] on div "09/09/2025 × Pickup open date * Cancel Apply 01:00 PM Pickup open time * 09/09/…" at bounding box center [243, 252] width 476 height 215
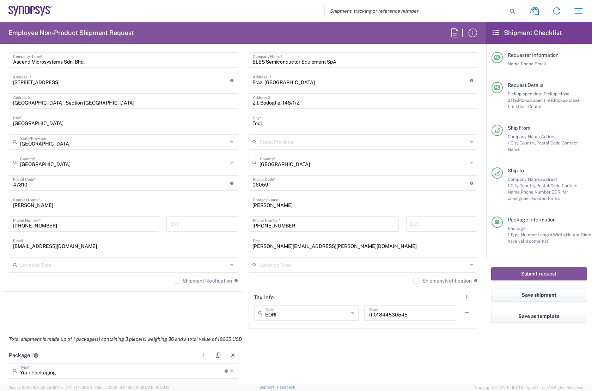
scroll to position [300, 0]
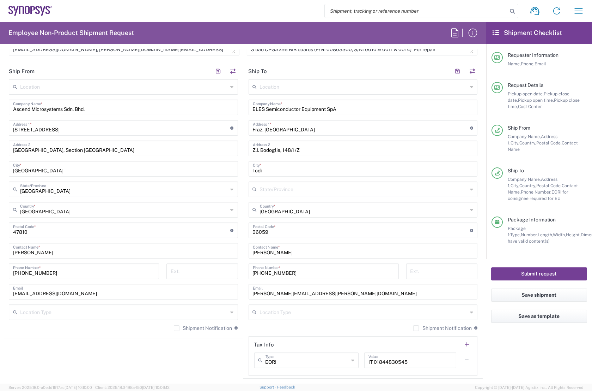
click at [527, 267] on button "Submit request" at bounding box center [539, 273] width 96 height 13
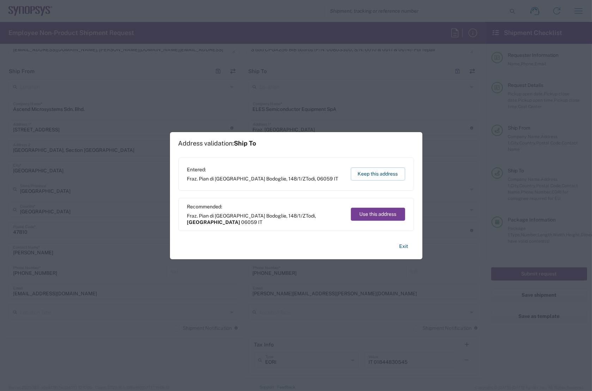
click at [370, 214] on button "Use this address" at bounding box center [378, 213] width 54 height 13
type input "Umbria"
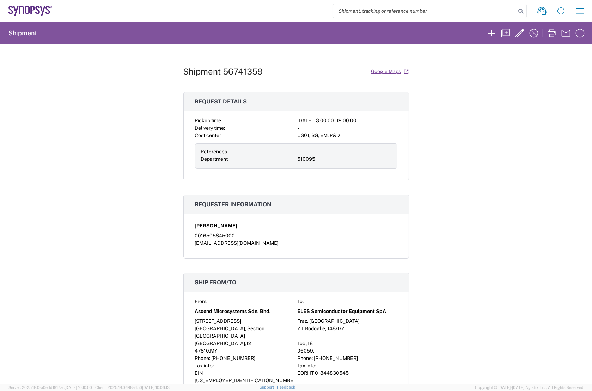
click at [441, 247] on div "Shipment 56741359 Google Maps Request details Pickup time: 2025-09-09 13:00:00 …" at bounding box center [296, 213] width 592 height 339
click at [91, 118] on div "Shipment 56741359 Google Maps Request details Pickup time: 2025-09-09 13:00:00 …" at bounding box center [296, 213] width 592 height 339
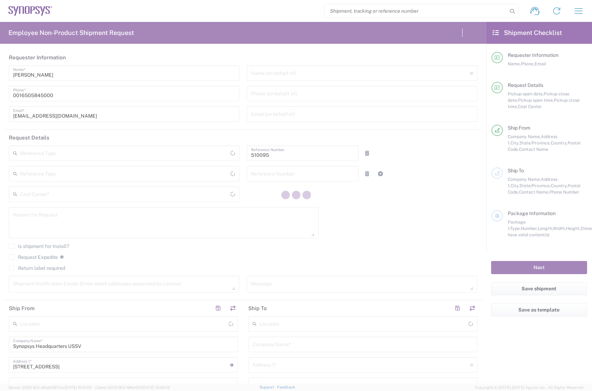
type input "Department"
type input "US01, SG, EM, R&D 510095"
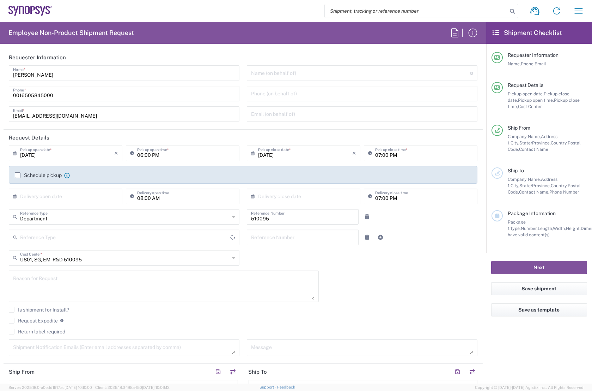
type input "Delivered at Place"
type input "[GEOGRAPHIC_DATA]"
type input "[US_STATE]"
type input "[GEOGRAPHIC_DATA]"
type input "Headquarters USSV"
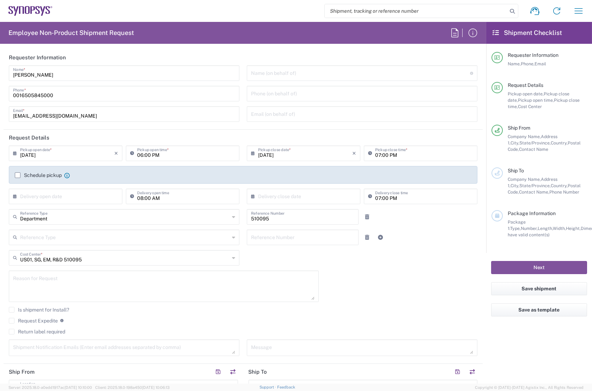
click at [366, 11] on input "search" at bounding box center [416, 10] width 183 height 13
paste input "56513276"
type input "56513276"
click at [512, 8] on icon at bounding box center [513, 11] width 10 height 10
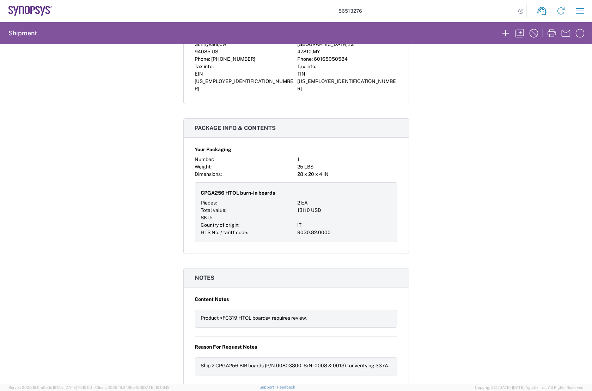
scroll to position [577, 0]
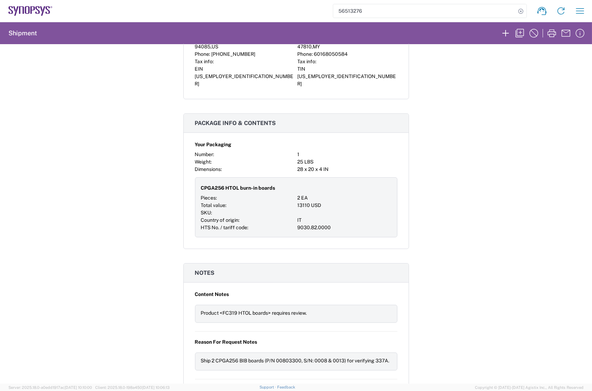
click at [345, 209] on div at bounding box center [345, 212] width 94 height 7
click at [518, 30] on icon "button" at bounding box center [519, 33] width 11 height 11
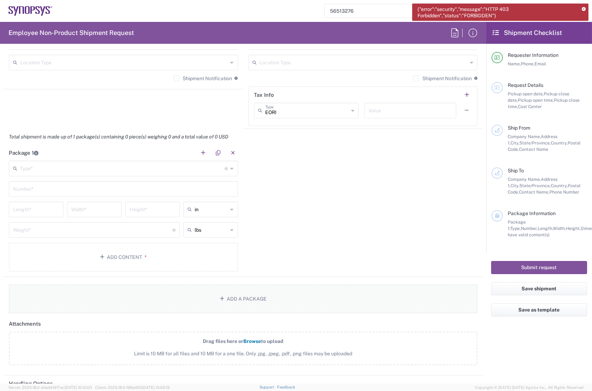
scroll to position [545, 0]
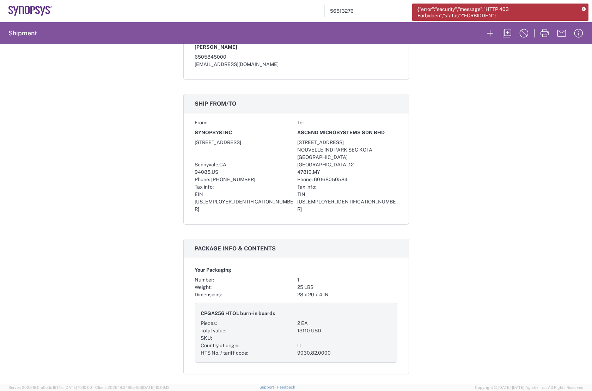
scroll to position [513, 0]
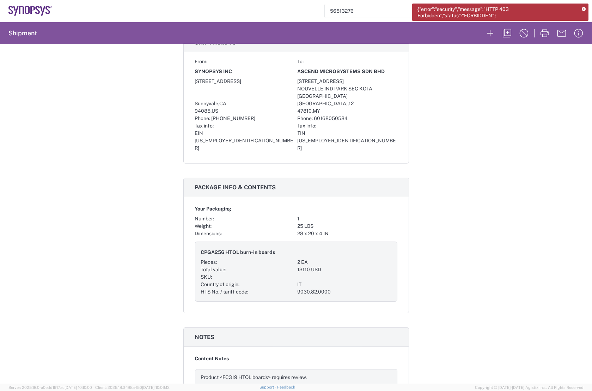
click at [298, 266] on div "13110 USD" at bounding box center [345, 269] width 94 height 7
copy div "13110"
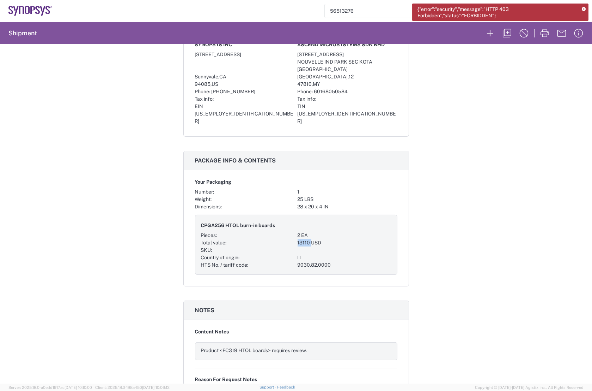
scroll to position [545, 0]
